Goal: Information Seeking & Learning: Check status

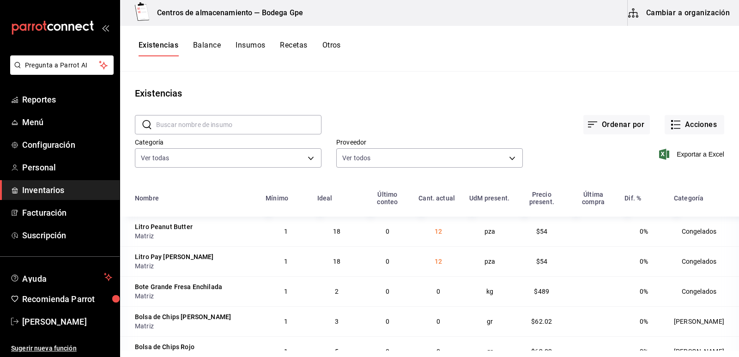
scroll to position [4216, 0]
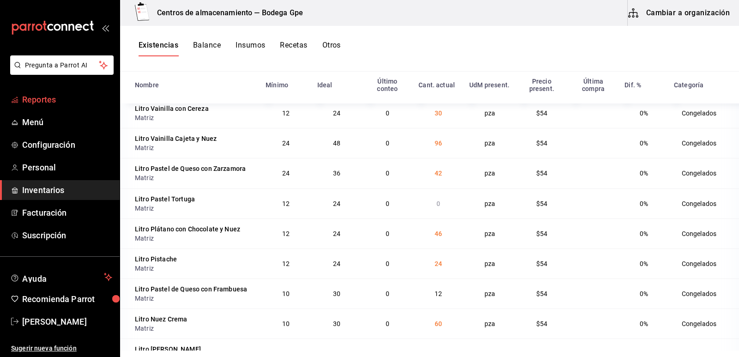
click at [48, 97] on span "Reportes" at bounding box center [67, 99] width 90 height 12
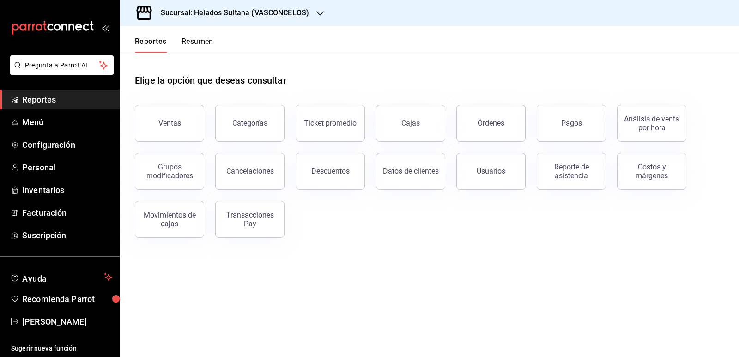
click at [193, 40] on button "Resumen" at bounding box center [197, 45] width 32 height 16
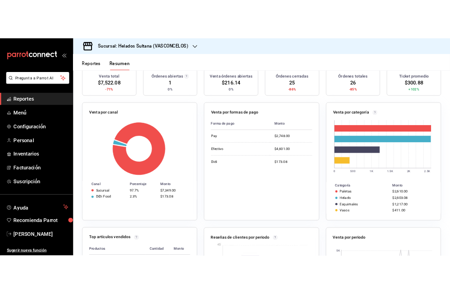
scroll to position [139, 0]
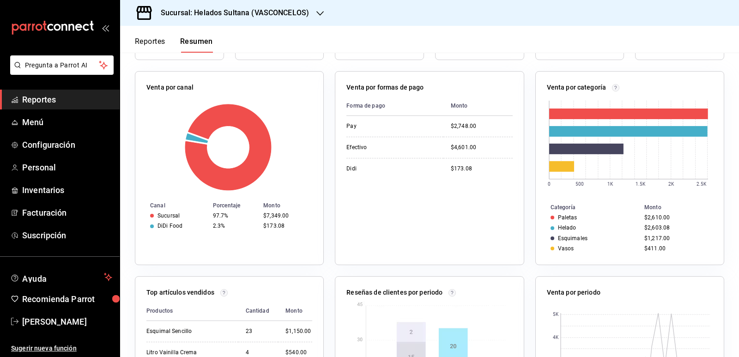
click at [44, 100] on span "Reportes" at bounding box center [67, 99] width 90 height 12
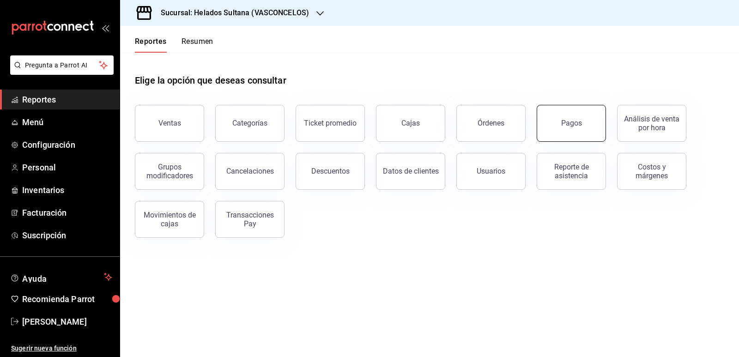
click at [556, 130] on button "Pagos" at bounding box center [571, 123] width 69 height 37
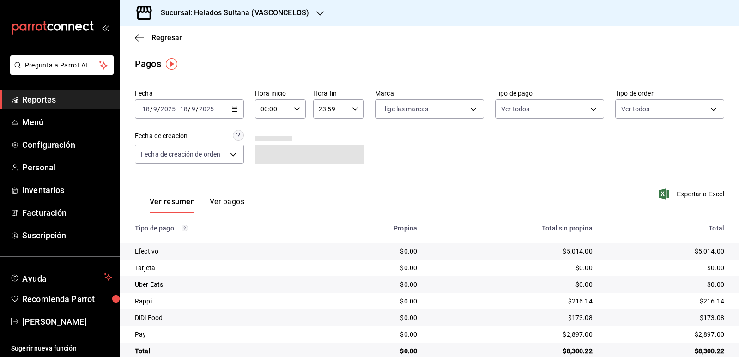
click at [234, 107] on \(Stroke\) "button" at bounding box center [235, 109] width 6 height 5
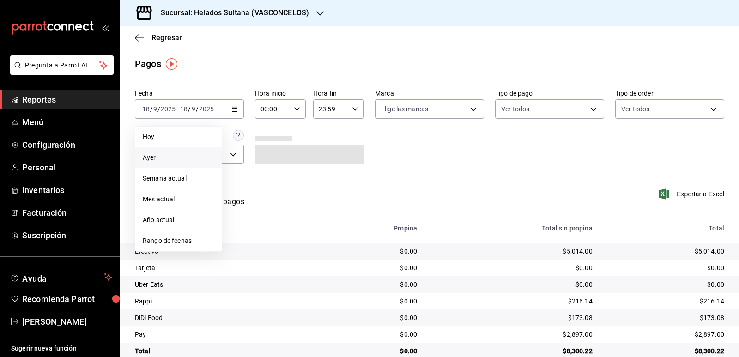
click at [189, 151] on li "Ayer" at bounding box center [178, 157] width 86 height 21
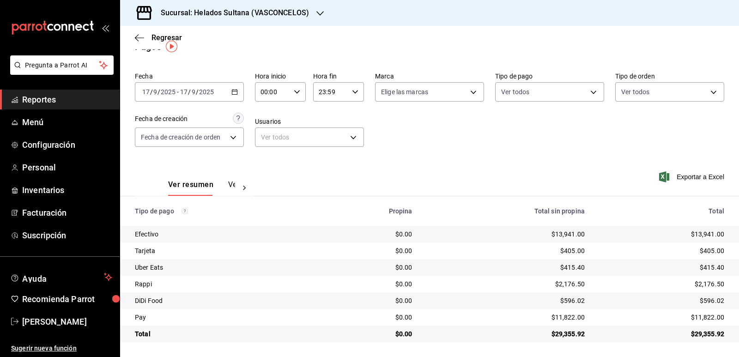
scroll to position [18, 0]
click at [49, 99] on span "Reportes" at bounding box center [67, 99] width 90 height 12
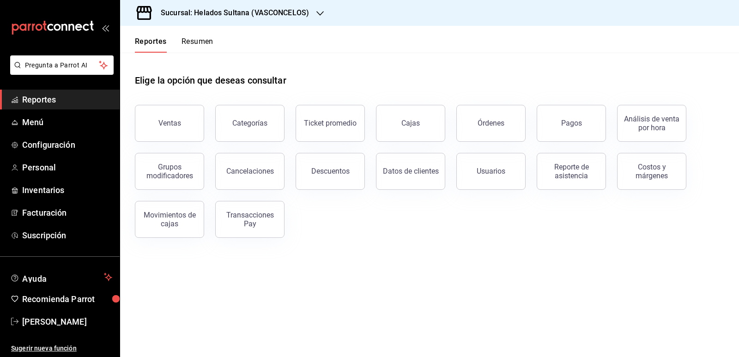
click at [208, 43] on button "Resumen" at bounding box center [197, 45] width 32 height 16
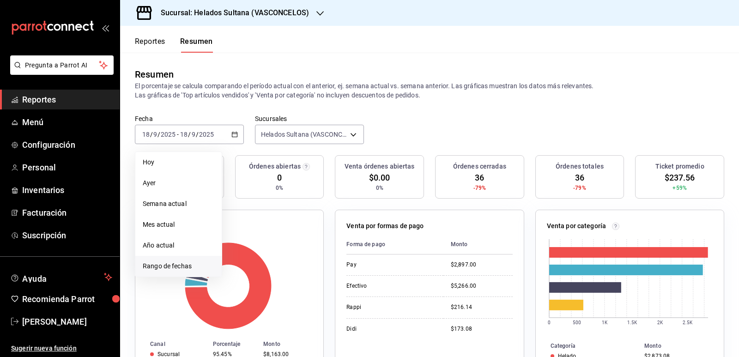
click at [186, 271] on span "Rango de fechas" at bounding box center [179, 266] width 72 height 10
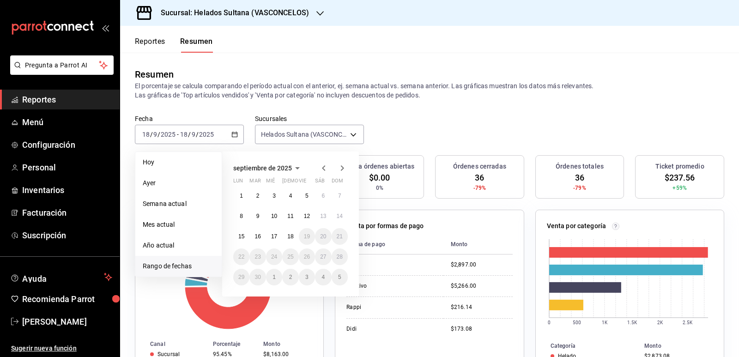
click at [324, 168] on icon "button" at bounding box center [323, 168] width 11 height 11
click at [324, 168] on icon "button" at bounding box center [323, 169] width 11 height 11
click at [324, 168] on icon "button" at bounding box center [323, 168] width 11 height 11
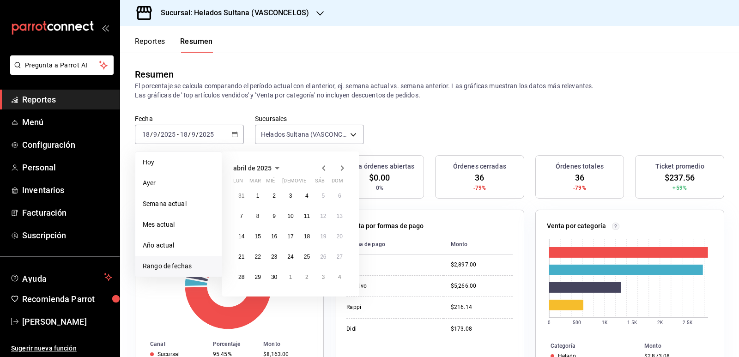
click at [324, 168] on icon "button" at bounding box center [323, 168] width 11 height 11
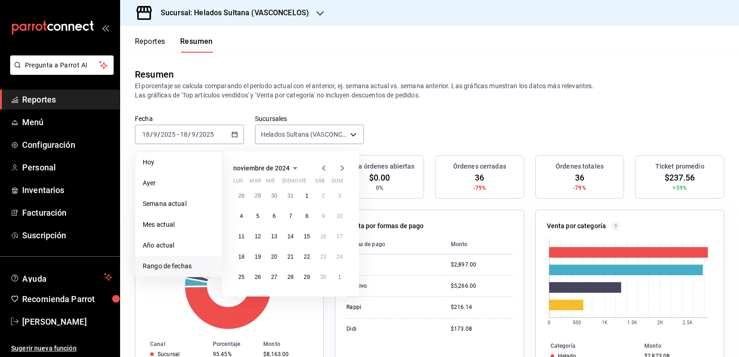
click at [324, 168] on icon "button" at bounding box center [323, 168] width 11 height 11
click at [288, 258] on abbr "19" at bounding box center [290, 257] width 6 height 6
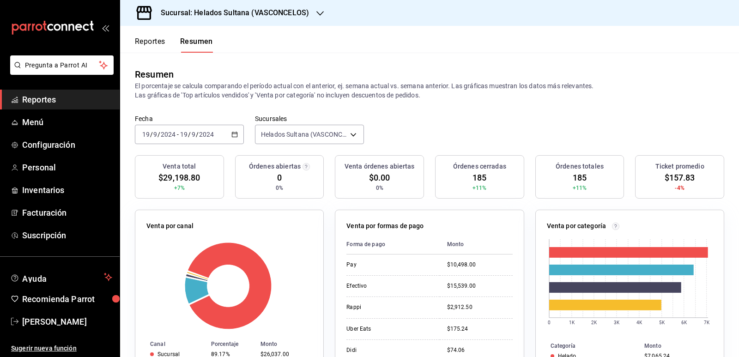
click at [236, 134] on div "[DATE] [DATE] - [DATE] [DATE]" at bounding box center [189, 134] width 109 height 19
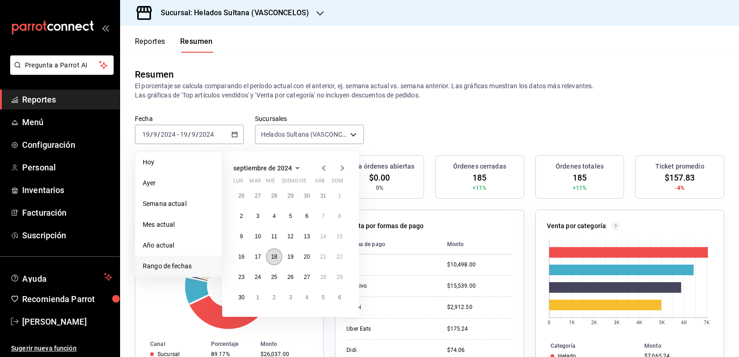
click at [274, 258] on abbr "18" at bounding box center [274, 257] width 6 height 6
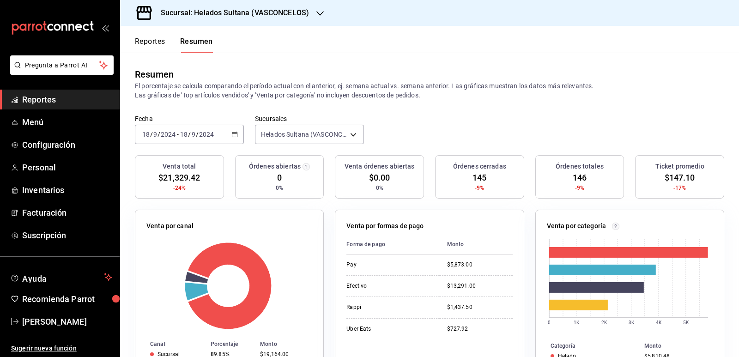
click at [234, 132] on icon "button" at bounding box center [234, 134] width 6 height 6
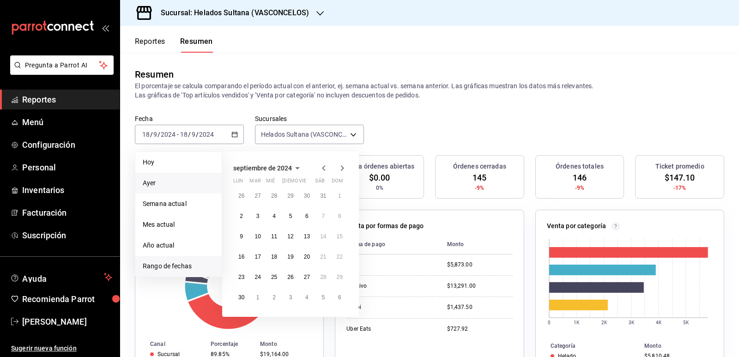
click at [155, 180] on span "Ayer" at bounding box center [179, 183] width 72 height 10
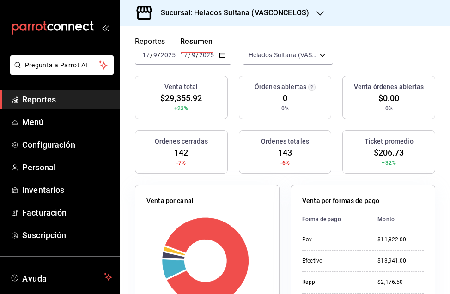
scroll to position [46, 0]
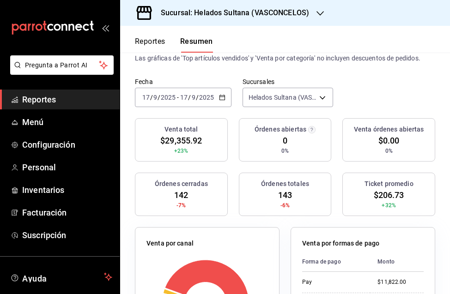
click at [225, 97] on div "[DATE] [DATE] - [DATE] [DATE]" at bounding box center [183, 97] width 97 height 19
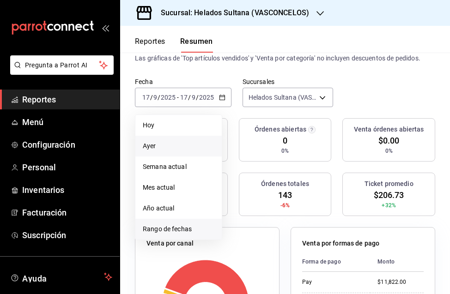
click at [175, 228] on span "Rango de fechas" at bounding box center [179, 229] width 72 height 10
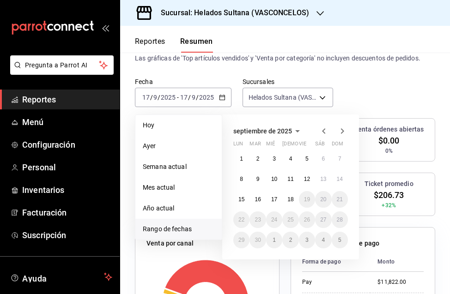
click at [324, 129] on icon "button" at bounding box center [323, 131] width 3 height 6
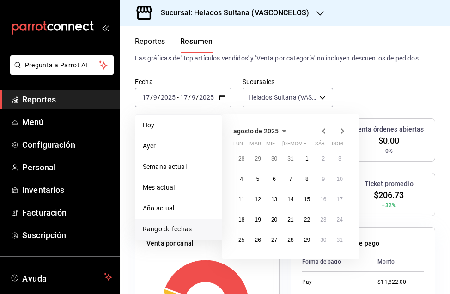
click at [324, 129] on icon "button" at bounding box center [323, 131] width 3 height 6
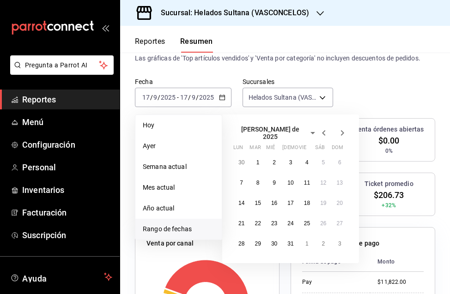
click at [324, 130] on icon "button" at bounding box center [323, 133] width 3 height 6
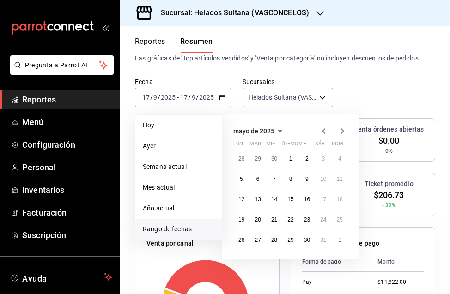
click at [324, 129] on icon "button" at bounding box center [323, 131] width 3 height 6
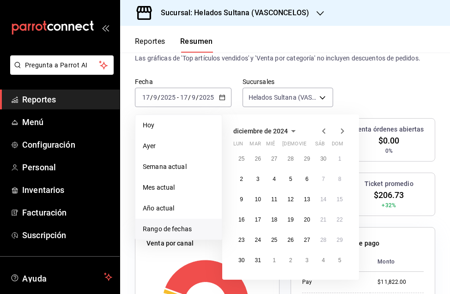
click at [324, 129] on icon "button" at bounding box center [323, 131] width 3 height 6
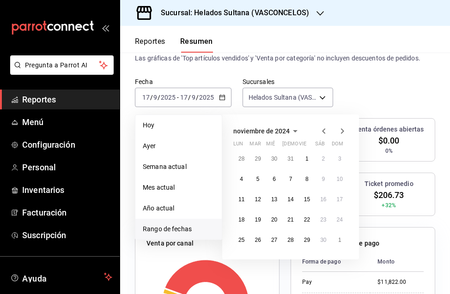
click at [324, 129] on icon "button" at bounding box center [323, 131] width 3 height 6
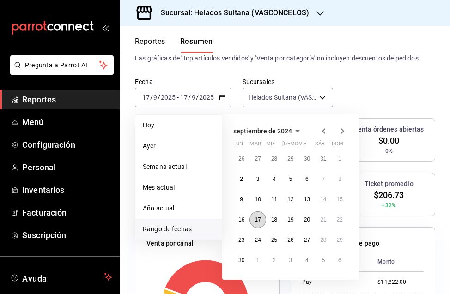
click at [263, 220] on button "17" at bounding box center [257, 219] width 16 height 17
